Goal: Task Accomplishment & Management: Manage account settings

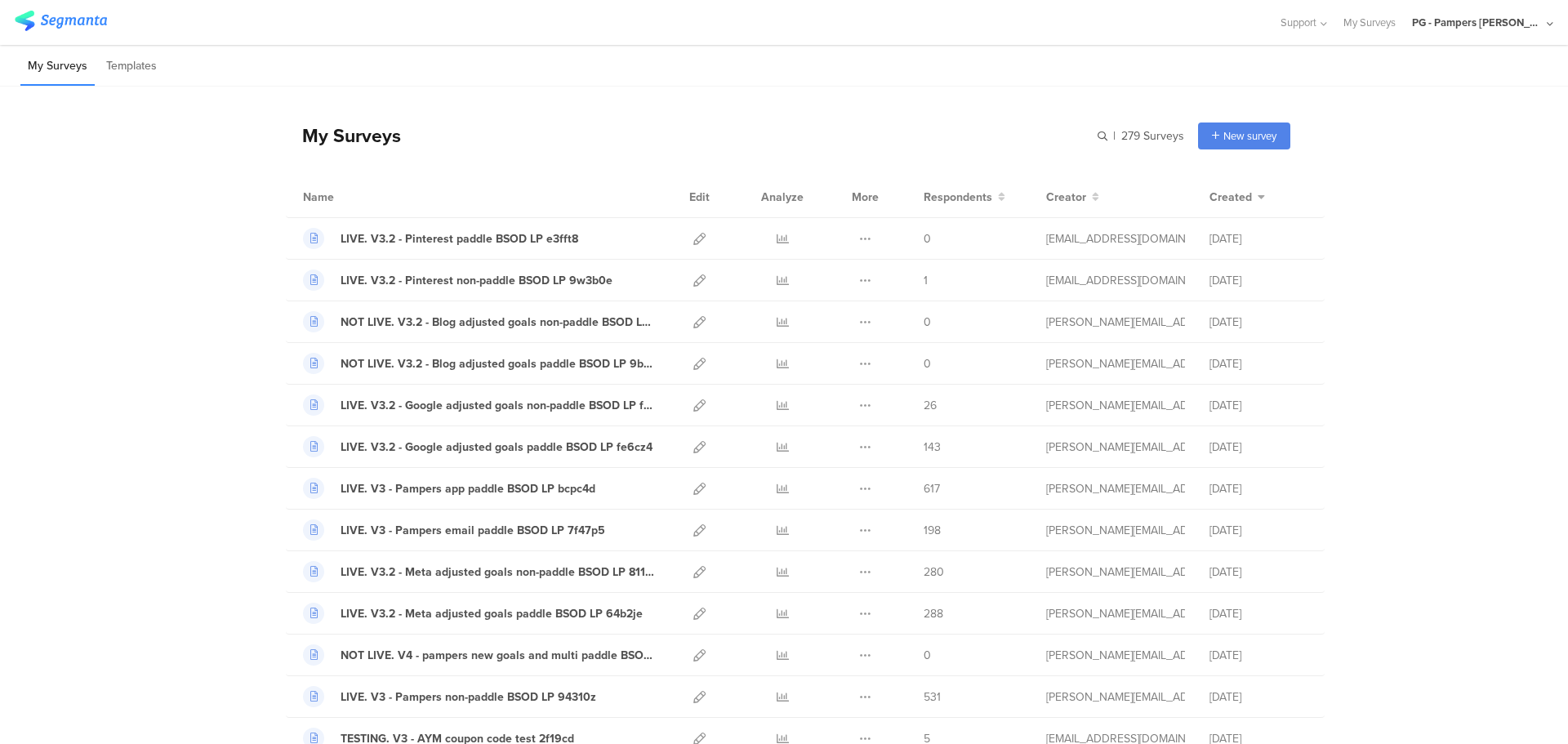
click at [1546, 17] on div "PG - Pampers [PERSON_NAME]" at bounding box center [1482, 22] width 141 height 45
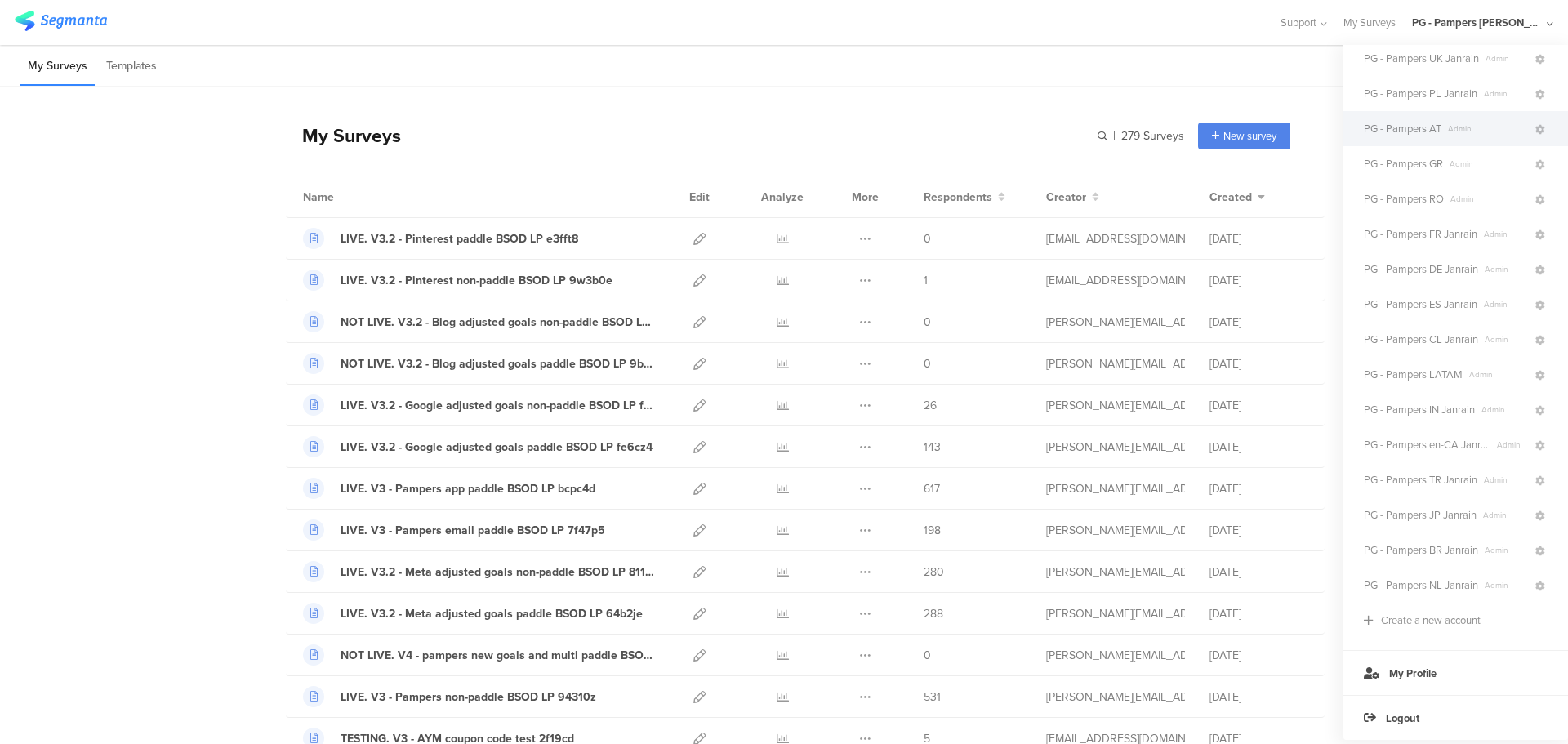
scroll to position [235, 0]
click at [1536, 511] on icon at bounding box center [1541, 516] width 10 height 10
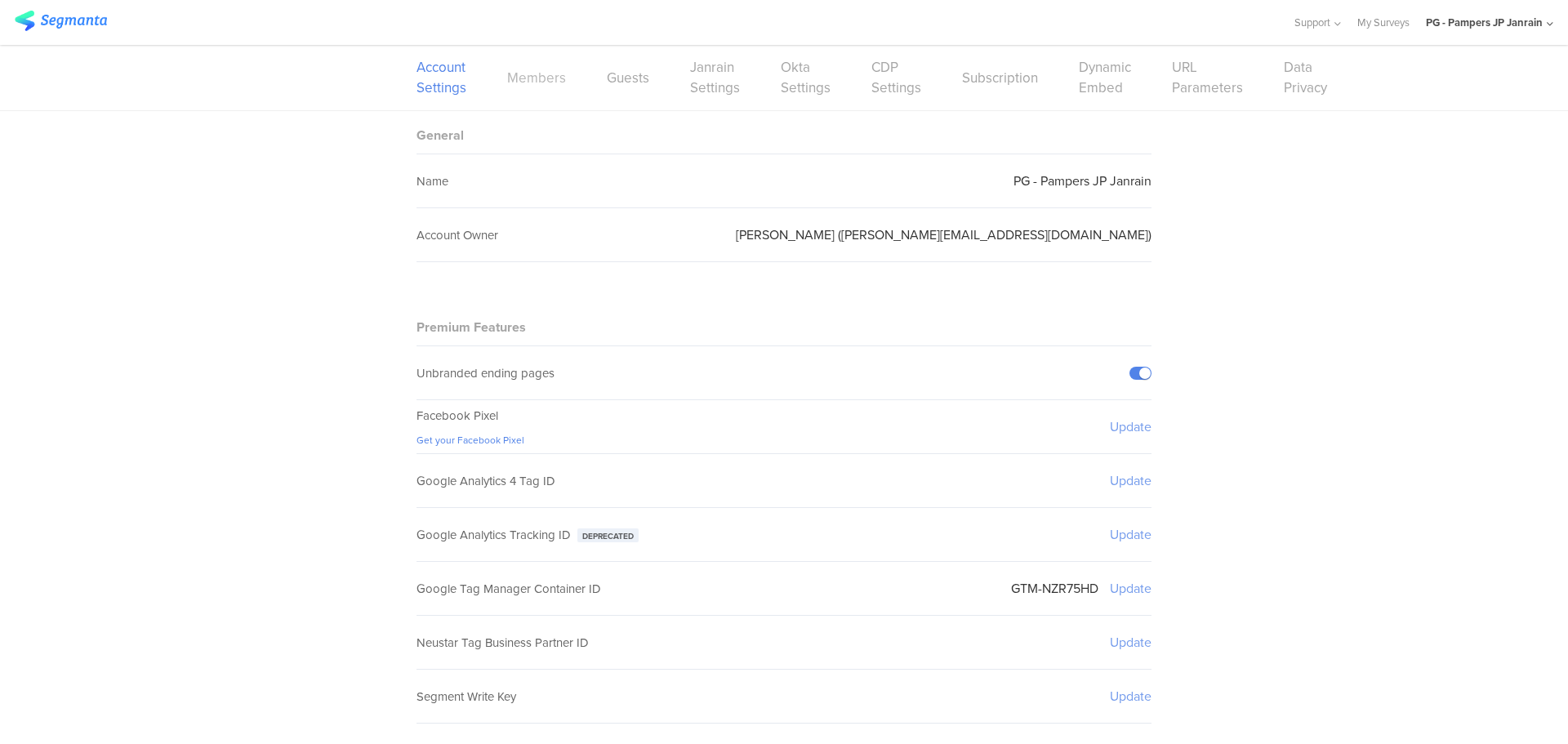
click at [523, 78] on link "Members" at bounding box center [536, 78] width 59 height 21
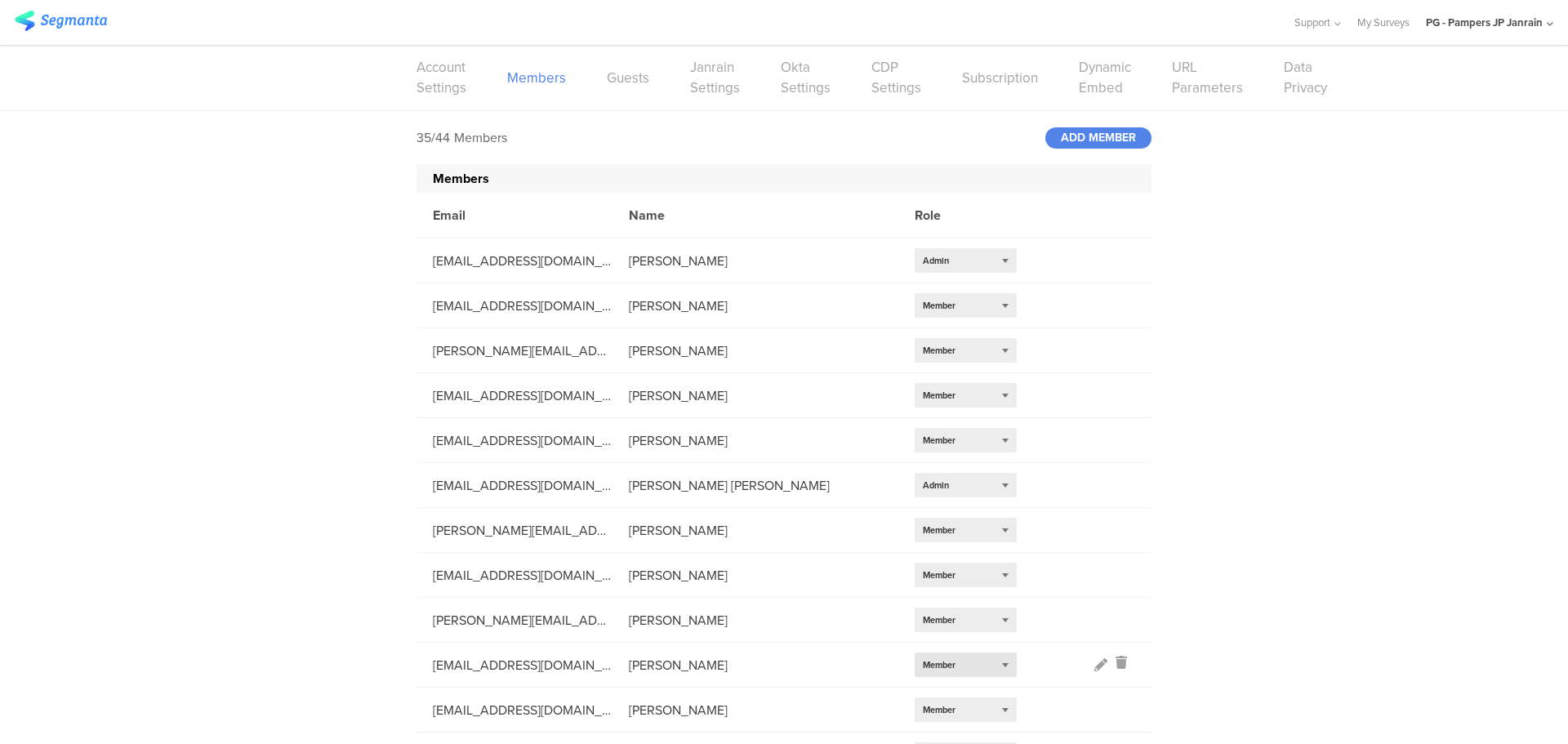
scroll to position [1067, 0]
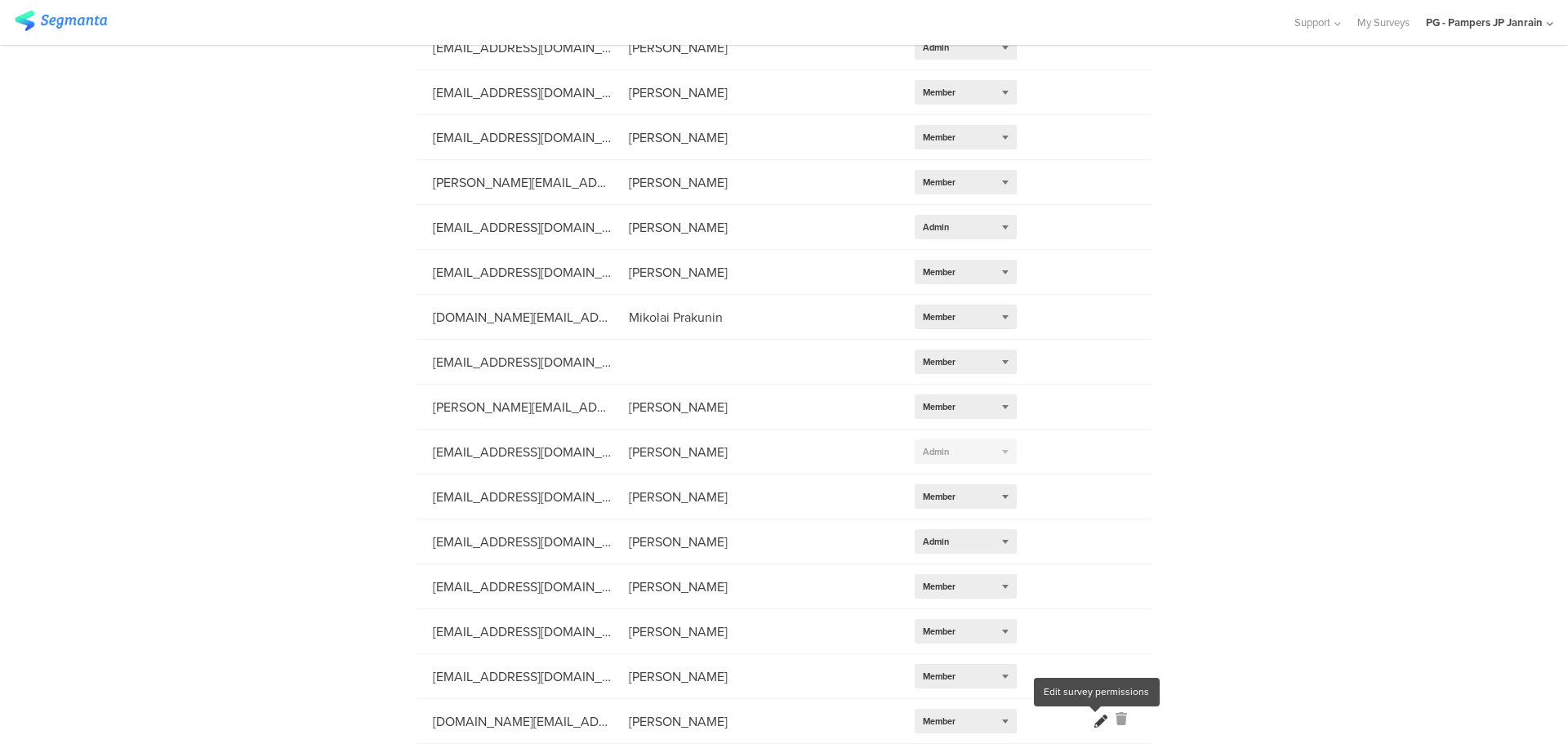
click at [1094, 722] on icon at bounding box center [1101, 721] width 13 height 13
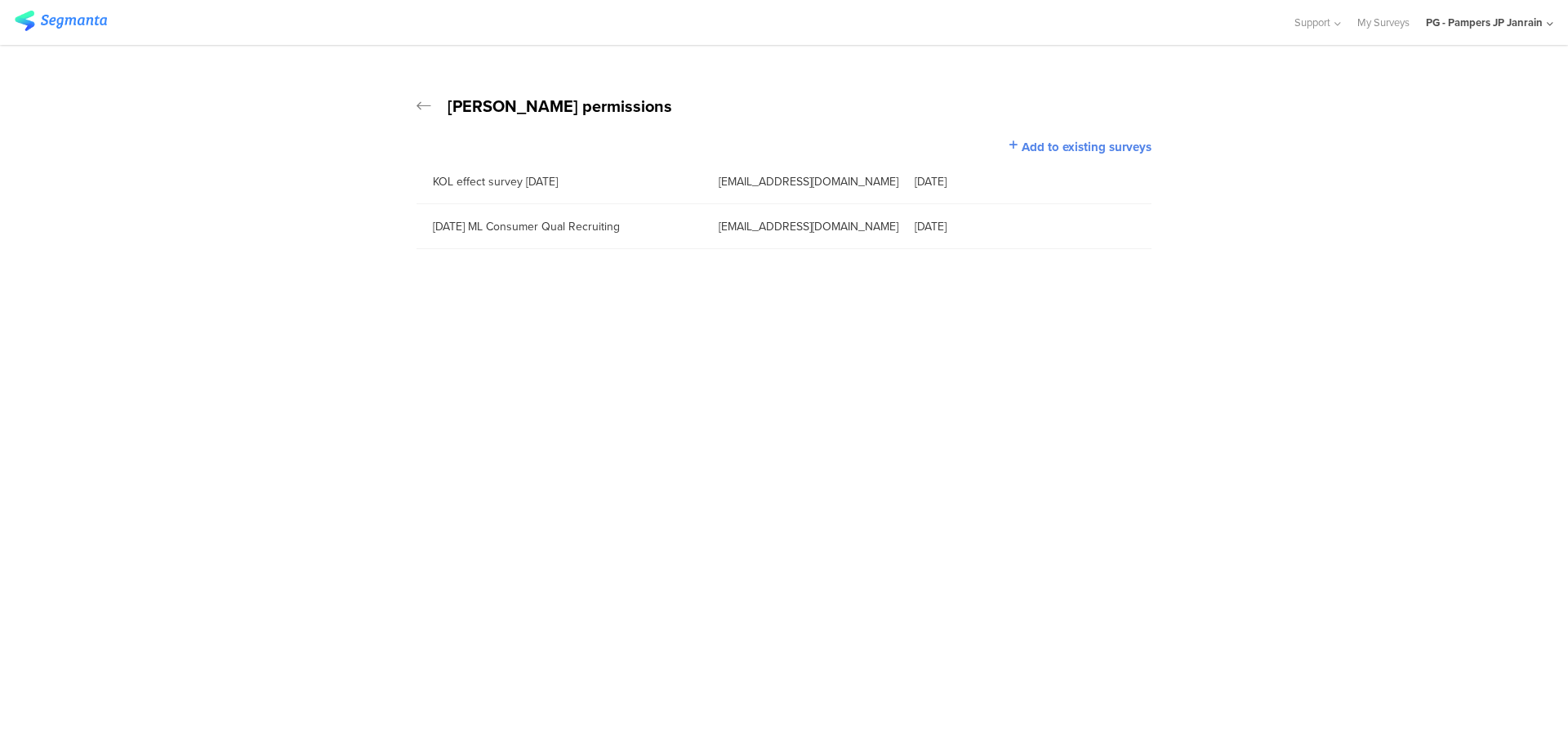
click at [1098, 148] on span "Add to existing surveys" at bounding box center [1086, 147] width 130 height 18
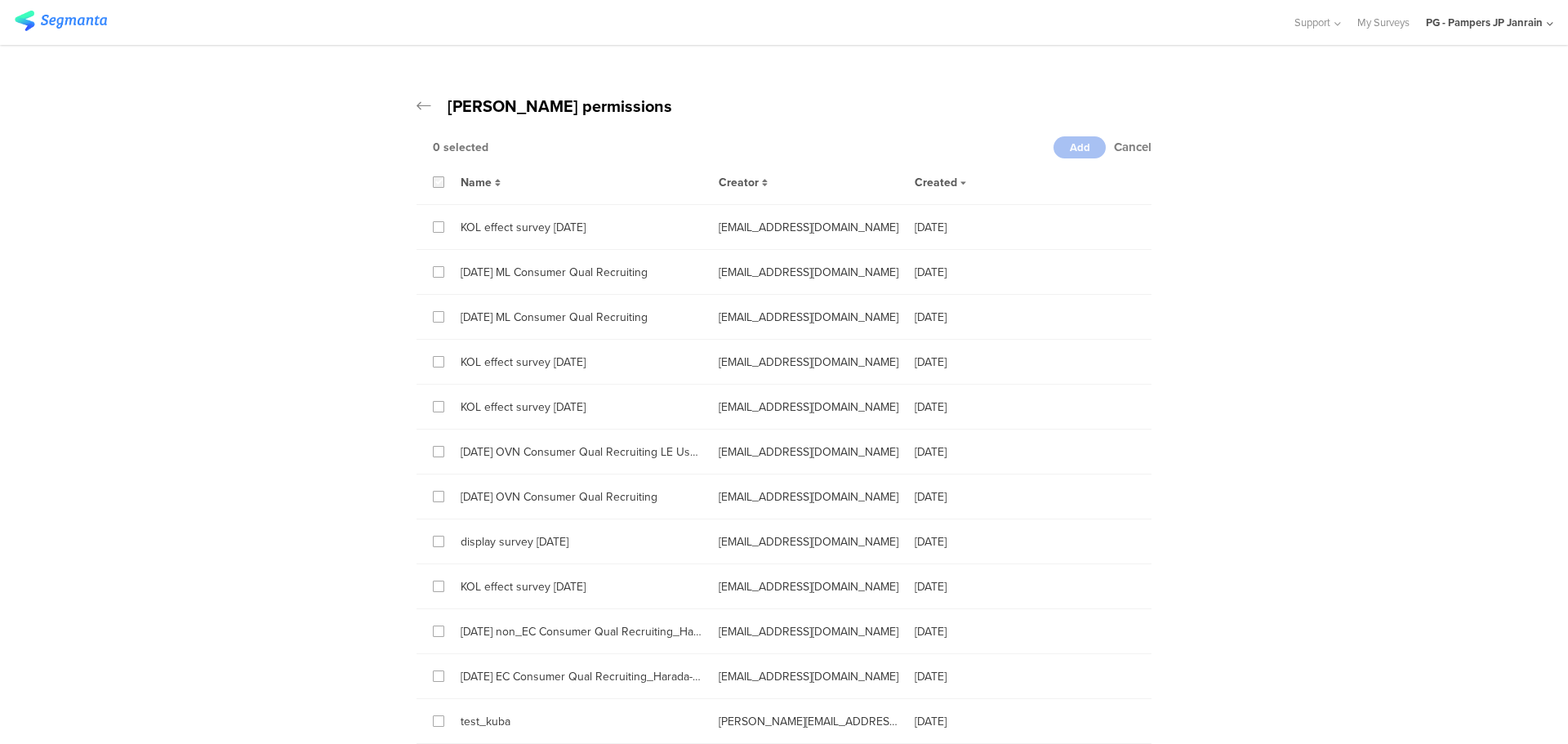
click at [433, 186] on label at bounding box center [439, 182] width 12 height 12
click at [0, 0] on input "checkbox" at bounding box center [0, 0] width 0 height 0
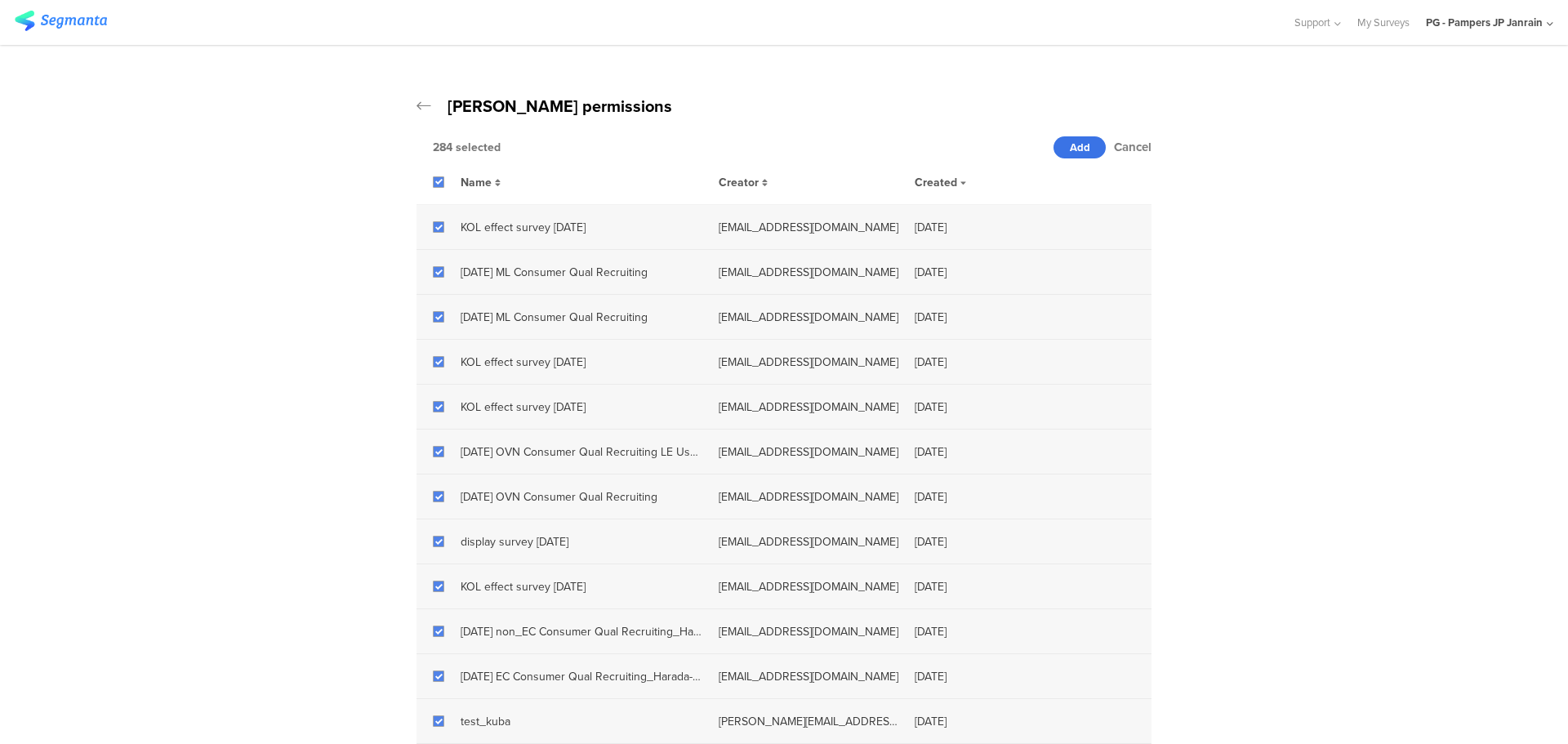
click at [1070, 153] on span "Add" at bounding box center [1080, 147] width 21 height 16
click at [1079, 149] on span "Add" at bounding box center [1080, 147] width 21 height 16
click at [417, 105] on icon at bounding box center [424, 106] width 15 height 16
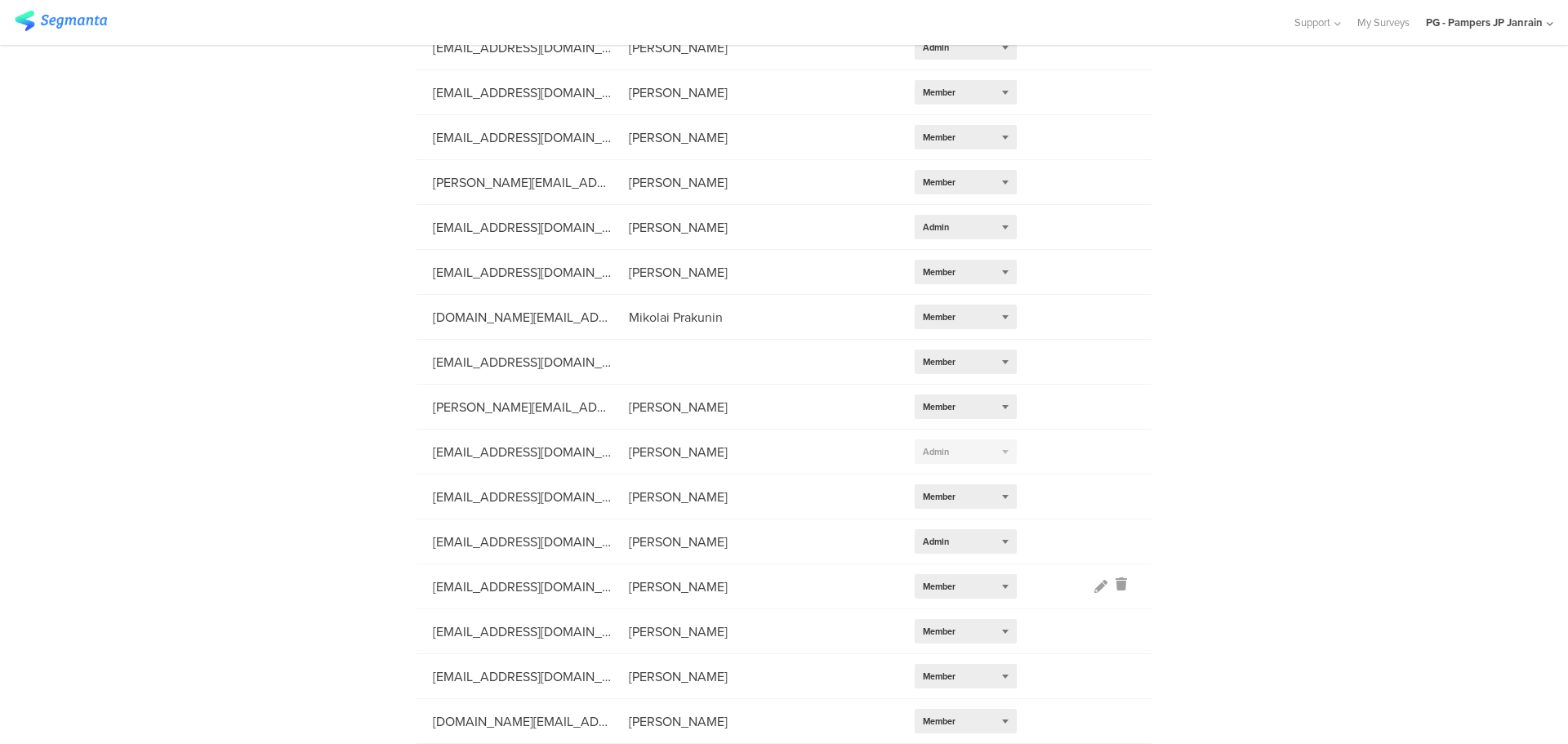
scroll to position [1067, 0]
click at [1094, 725] on icon at bounding box center [1101, 721] width 13 height 13
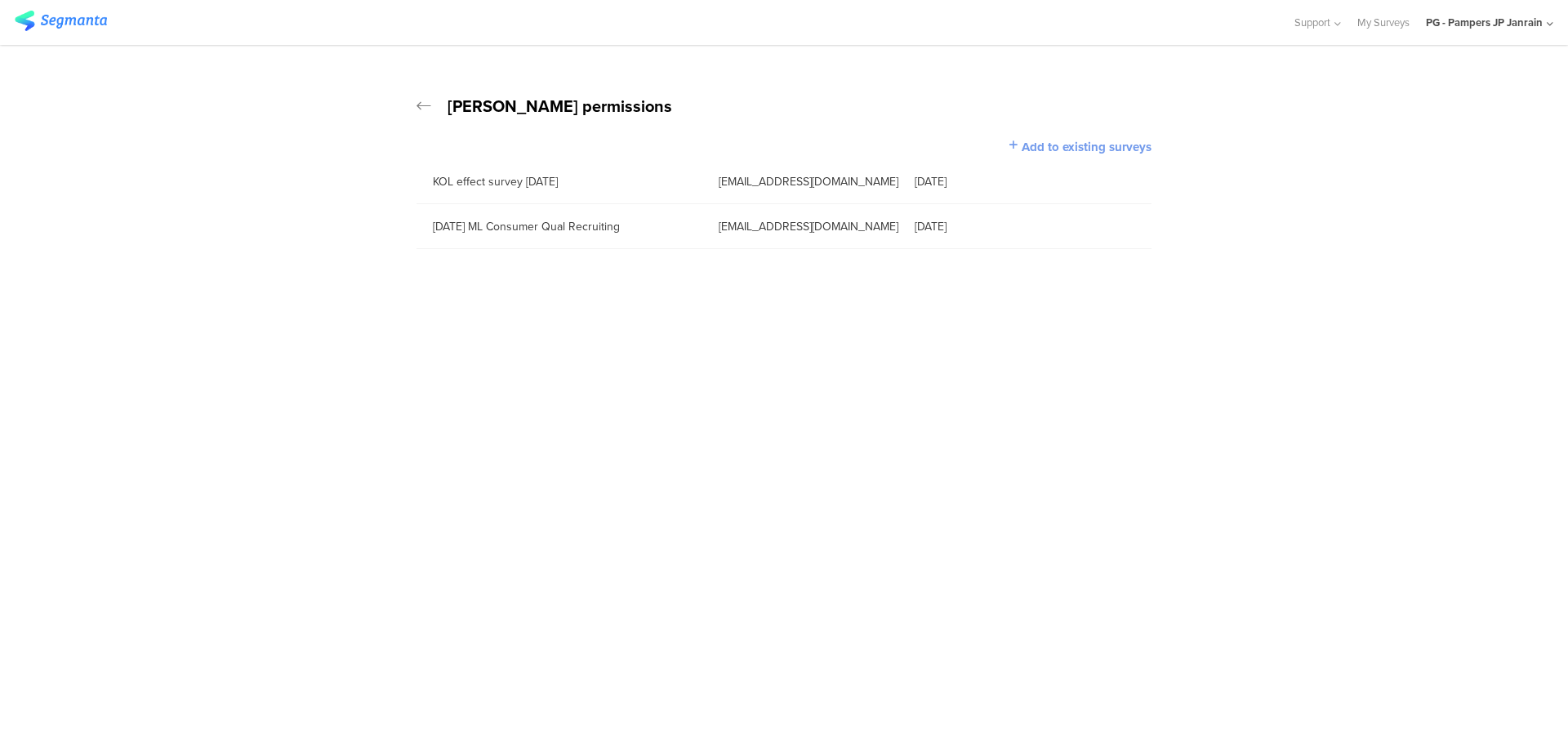
click at [1046, 142] on span "Add to existing surveys" at bounding box center [1086, 147] width 130 height 18
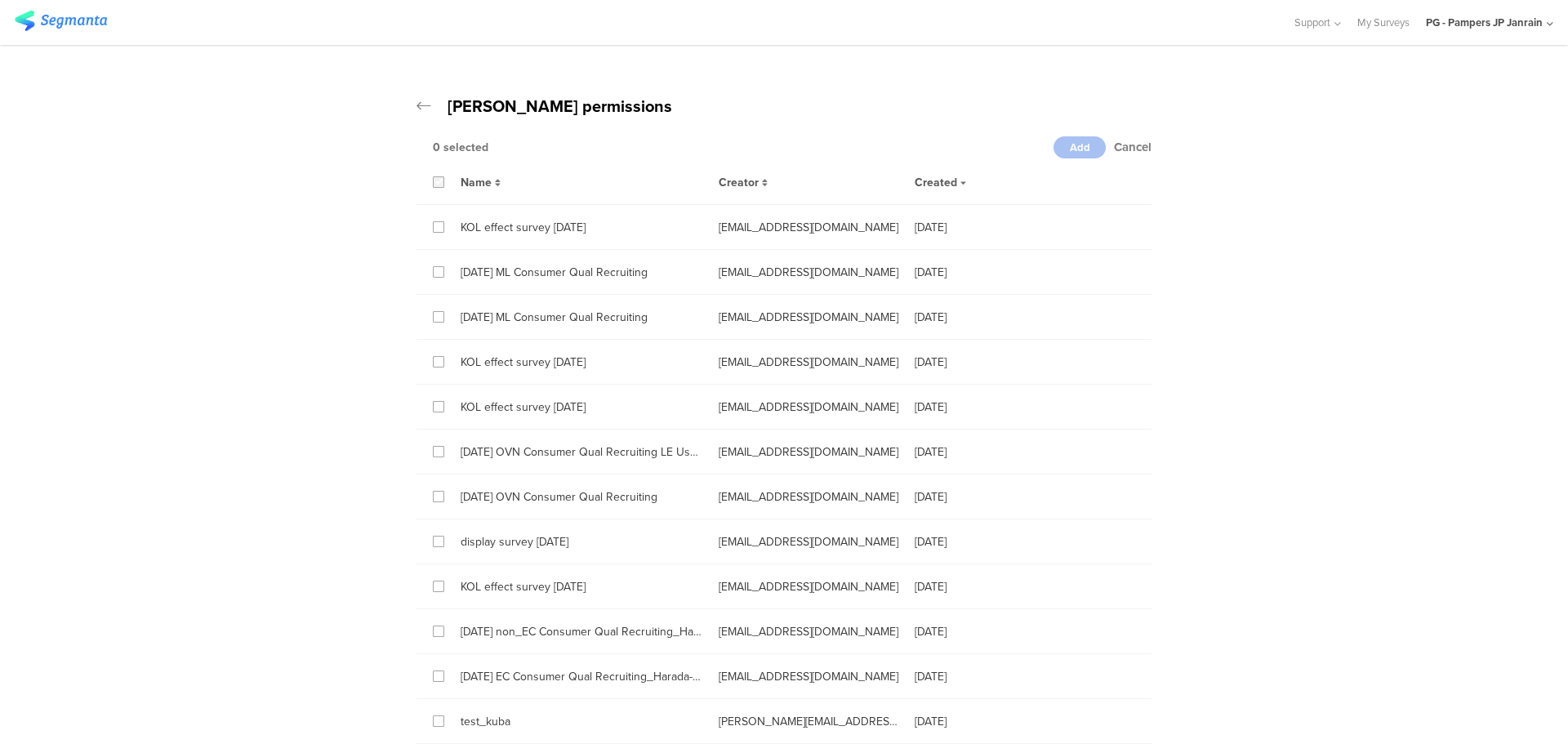
click at [436, 181] on icon at bounding box center [439, 182] width 7 height 12
click at [0, 0] on input "checkbox" at bounding box center [0, 0] width 0 height 0
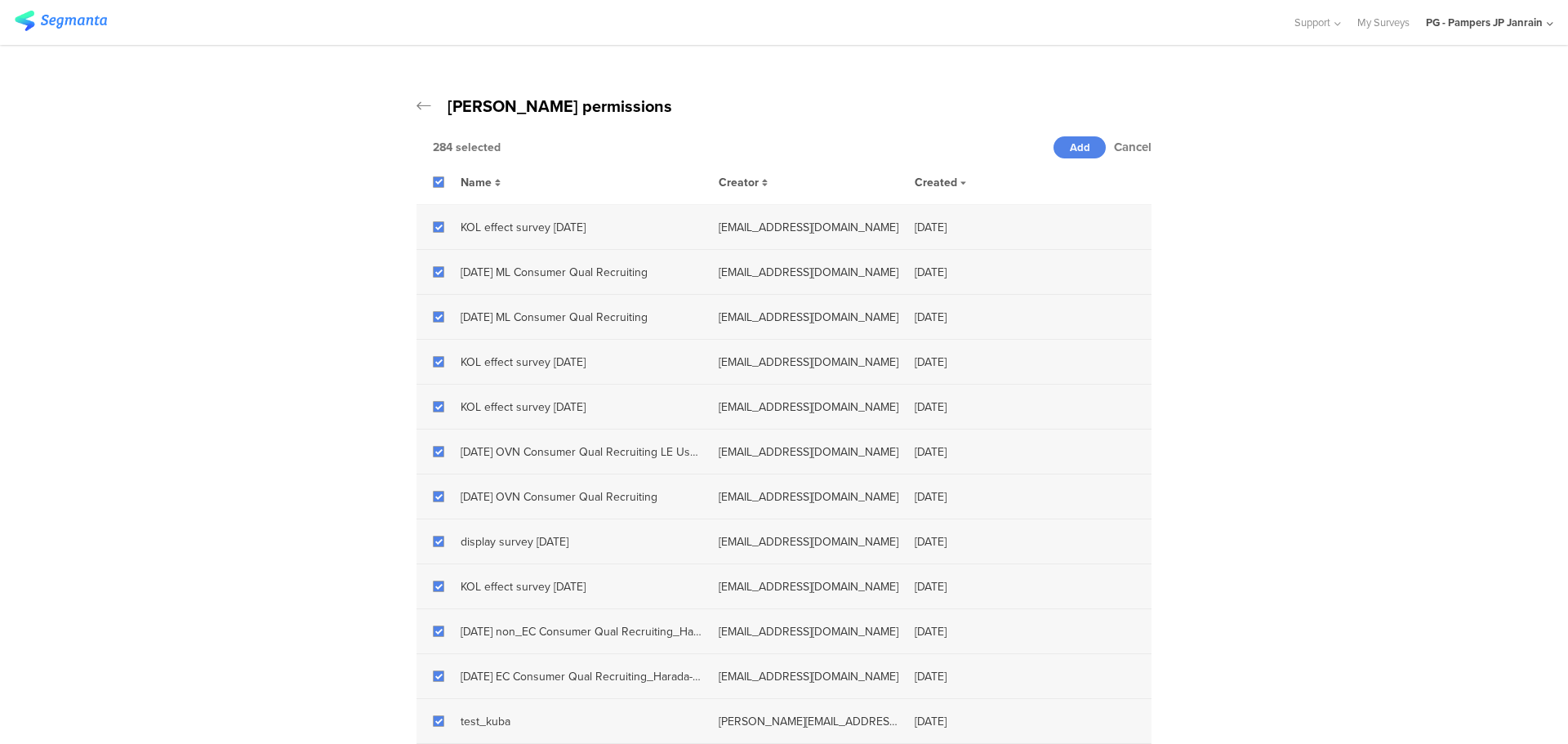
click at [444, 225] on div "KOL effect survey [DATE]" at bounding box center [573, 227] width 258 height 17
click at [436, 275] on icon at bounding box center [439, 273] width 7 height 12
click at [0, 0] on input "checkbox" at bounding box center [0, 0] width 0 height 0
click at [1070, 150] on span "Add" at bounding box center [1080, 147] width 21 height 16
click at [426, 105] on div "[PERSON_NAME] permissions" at bounding box center [784, 106] width 735 height 25
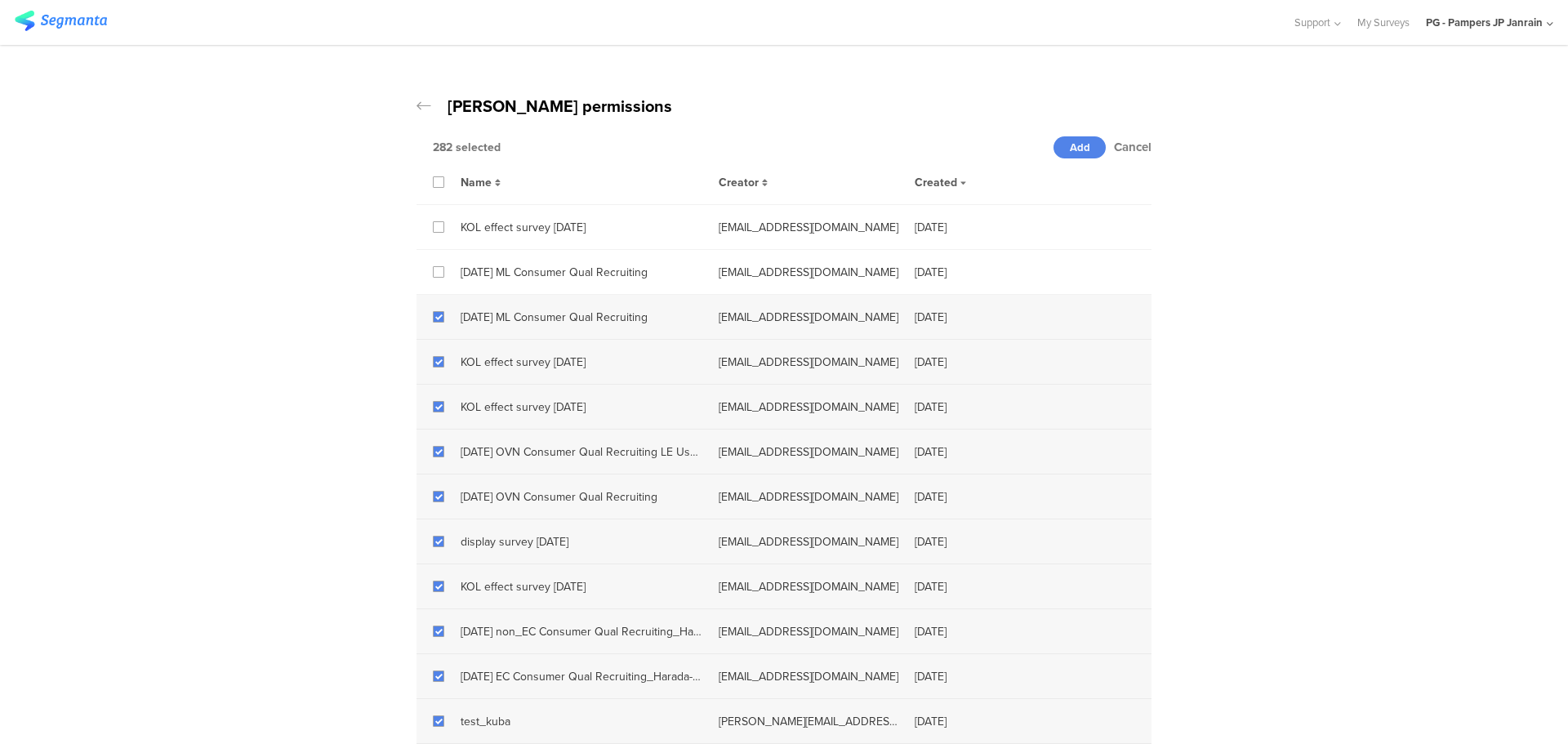
click at [417, 109] on icon at bounding box center [424, 106] width 15 height 16
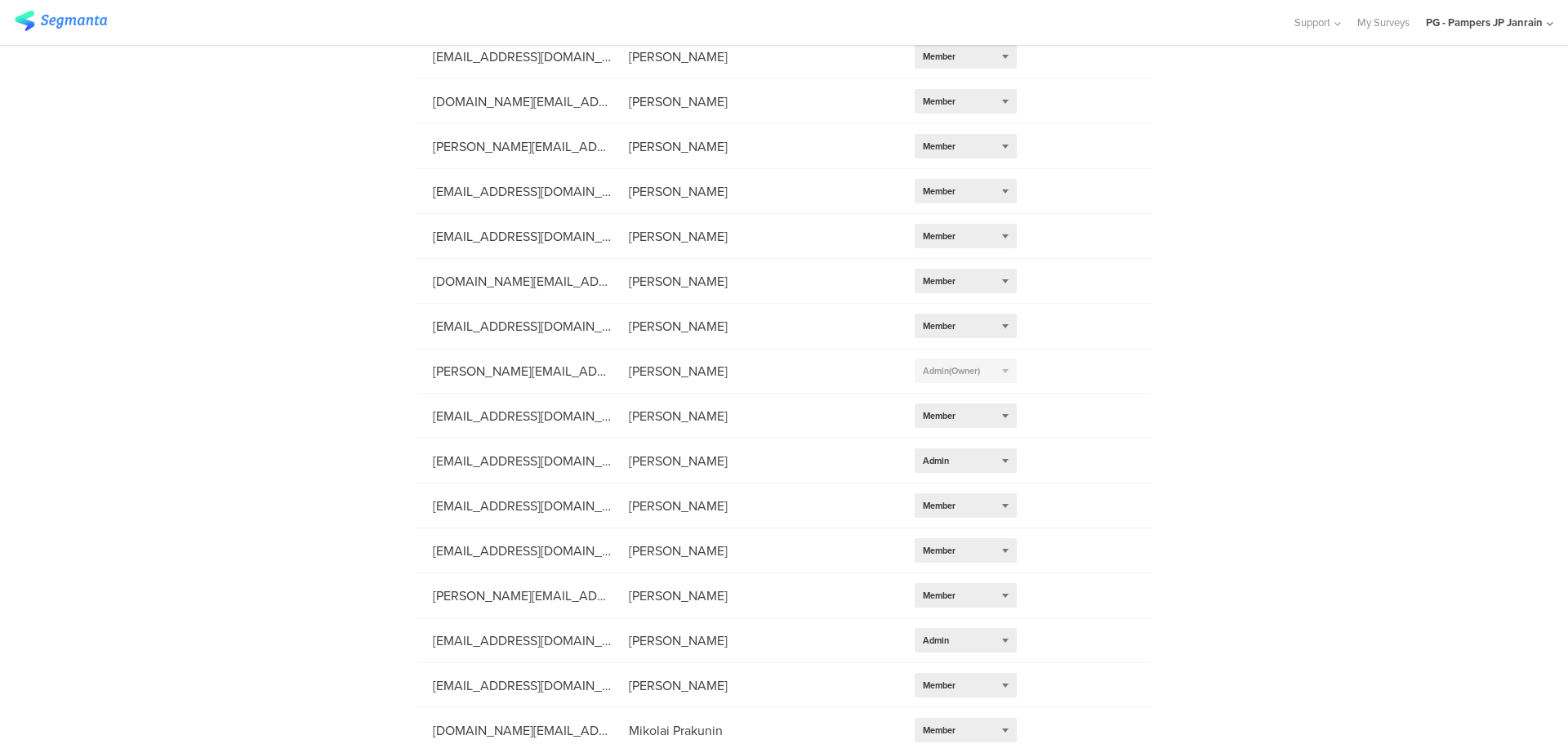
scroll to position [1067, 0]
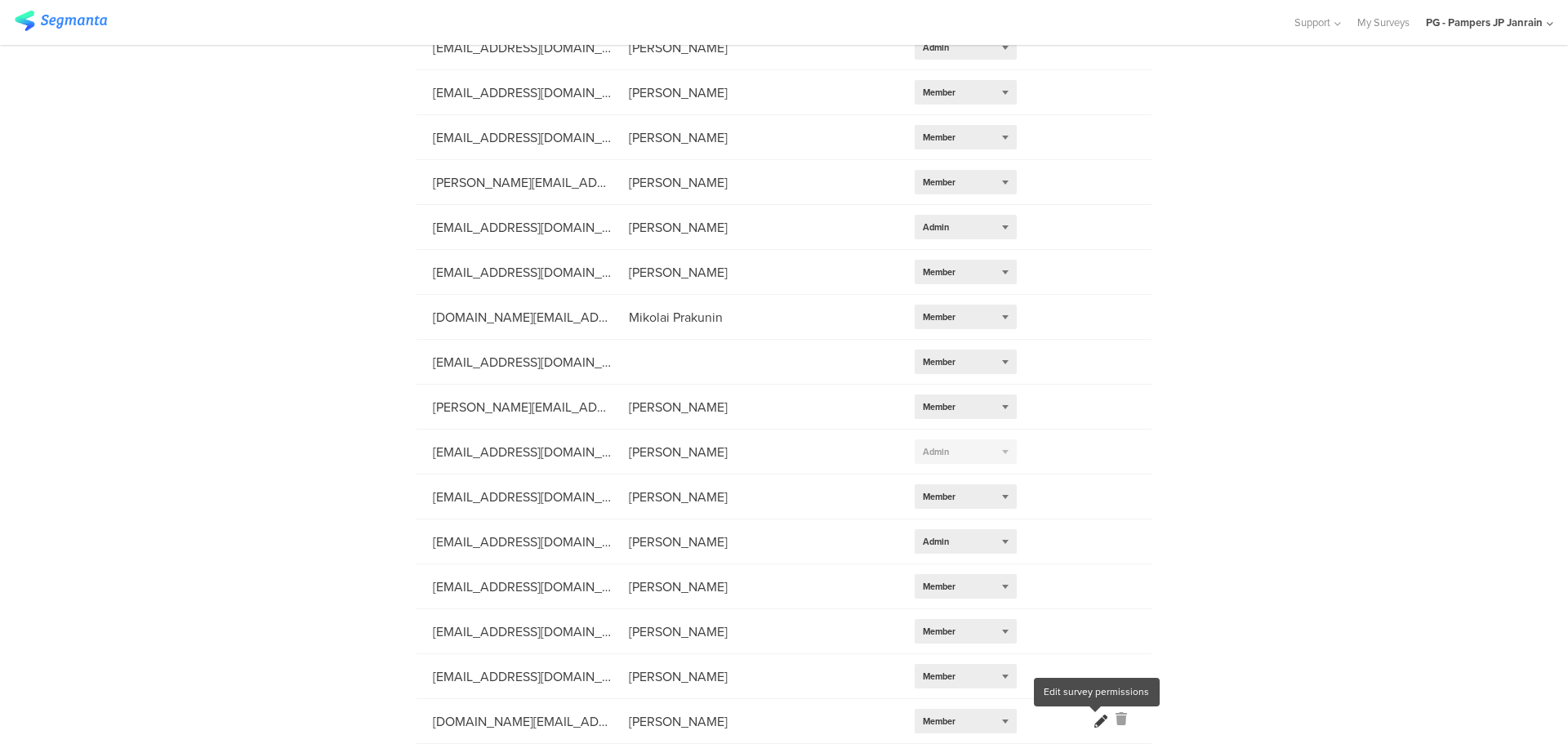
click at [1096, 717] on li "[DOMAIN_NAME][EMAIL_ADDRESS][DOMAIN_NAME] [PERSON_NAME] Select role... Member" at bounding box center [784, 721] width 735 height 45
click at [1094, 720] on icon at bounding box center [1101, 721] width 13 height 13
